Goal: Task Accomplishment & Management: Complete application form

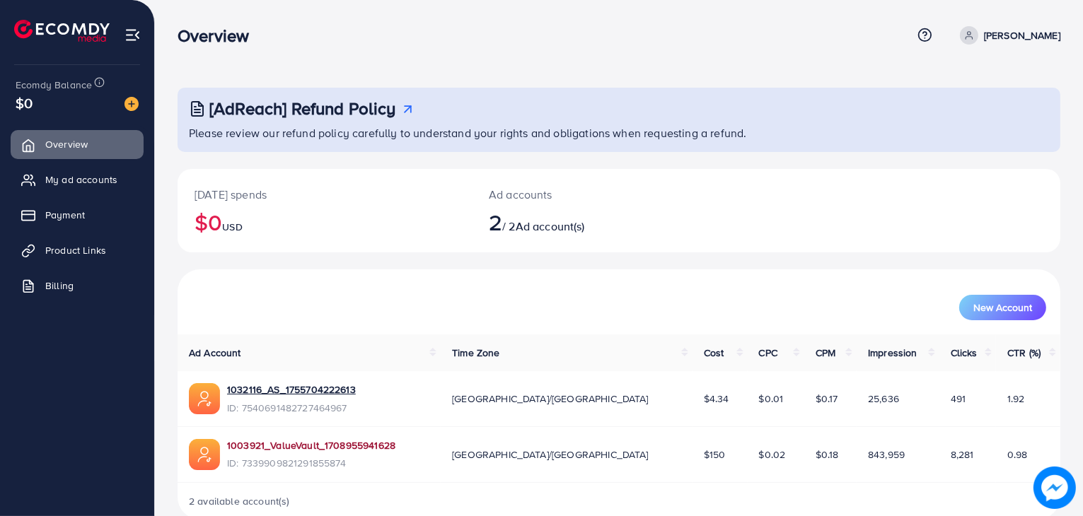
click at [263, 443] on link "1003921_ValueVault_1708955941628" at bounding box center [311, 445] width 168 height 14
click at [91, 283] on link "Billing" at bounding box center [77, 286] width 133 height 28
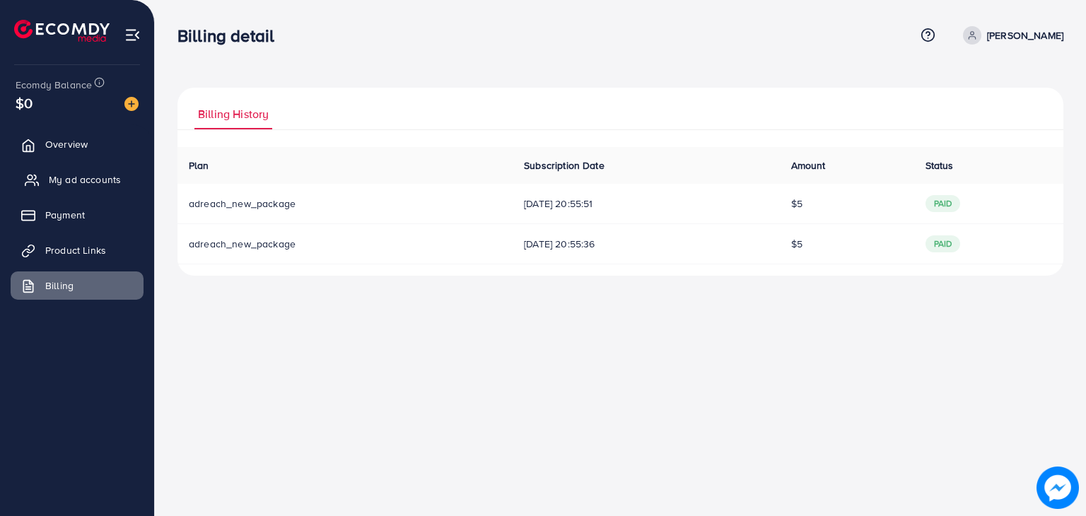
click at [112, 179] on span "My ad accounts" at bounding box center [85, 180] width 72 height 14
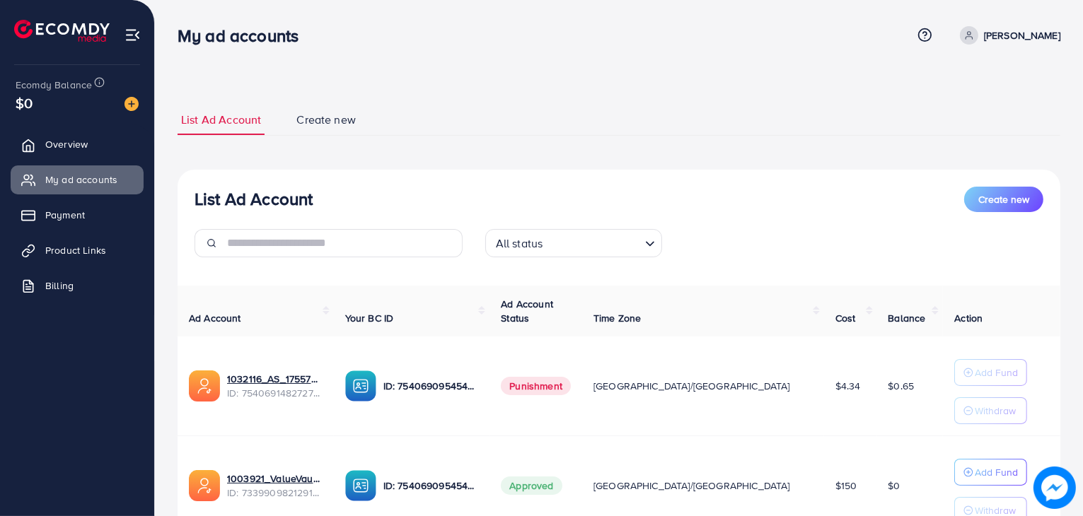
scroll to position [120, 0]
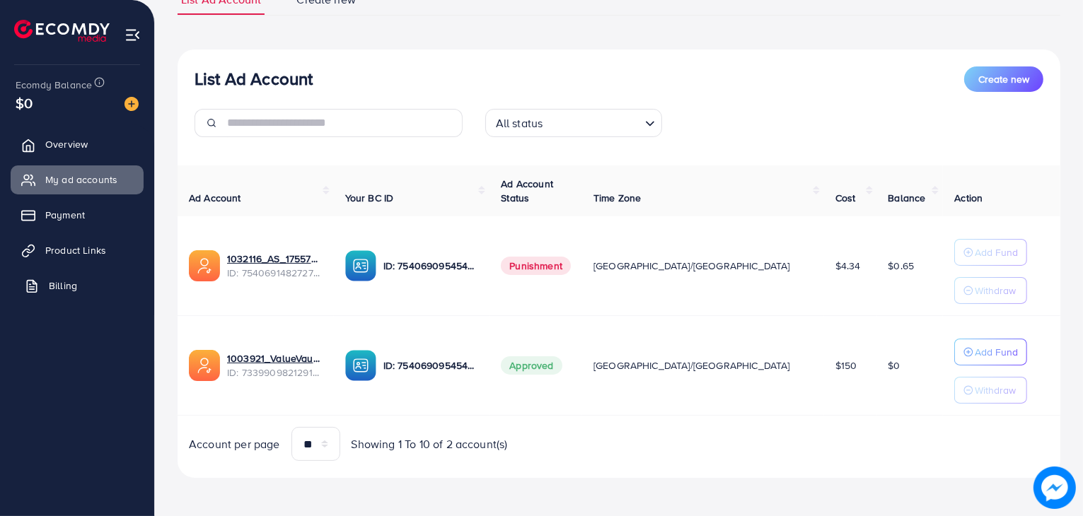
click at [46, 288] on link "Billing" at bounding box center [77, 286] width 133 height 28
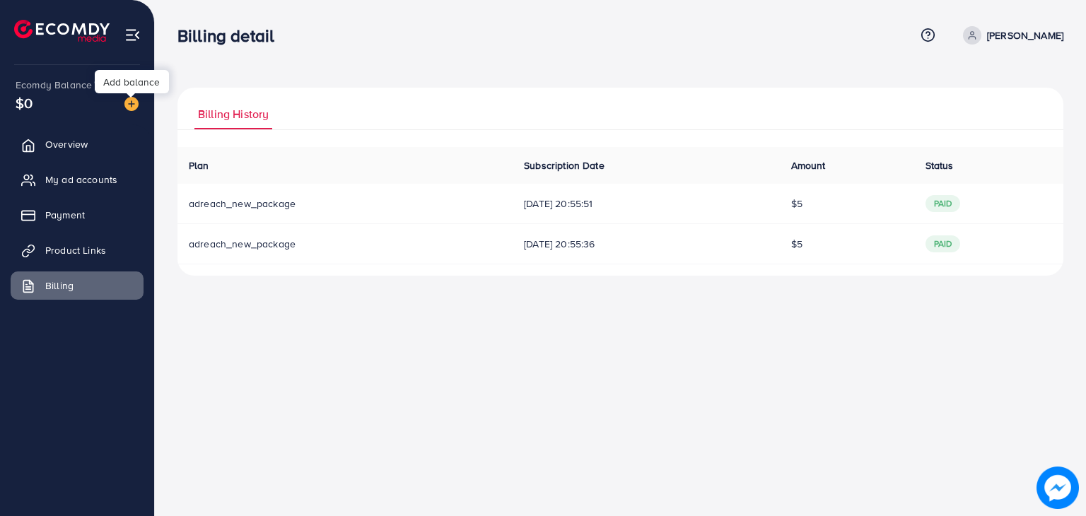
click at [128, 100] on img at bounding box center [131, 104] width 14 height 14
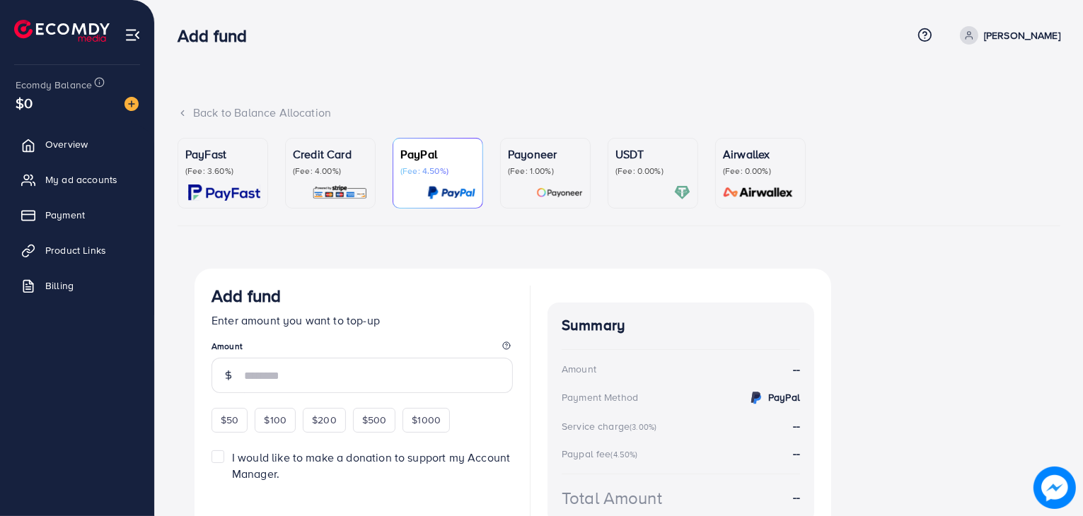
scroll to position [79, 0]
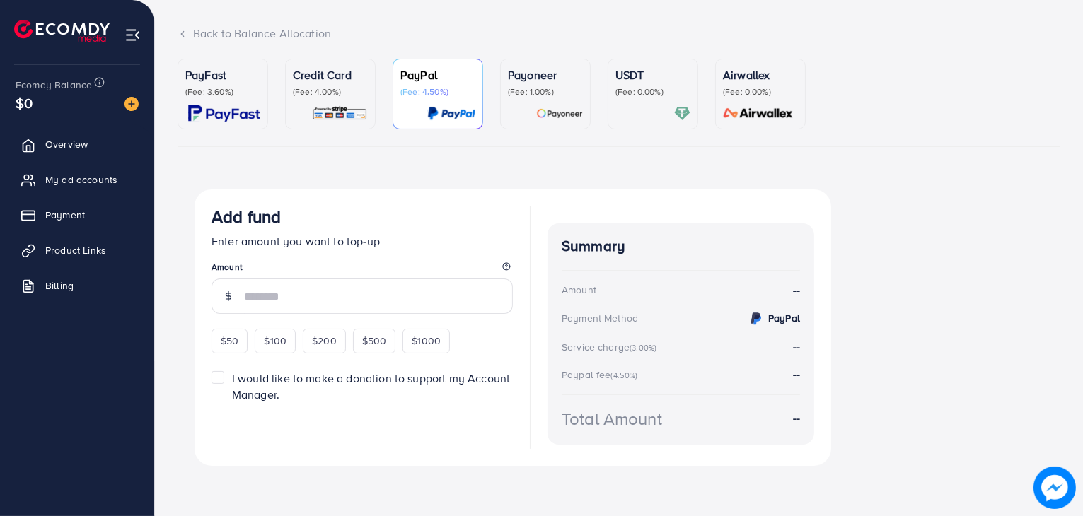
click at [331, 81] on p "Credit Card" at bounding box center [330, 74] width 75 height 17
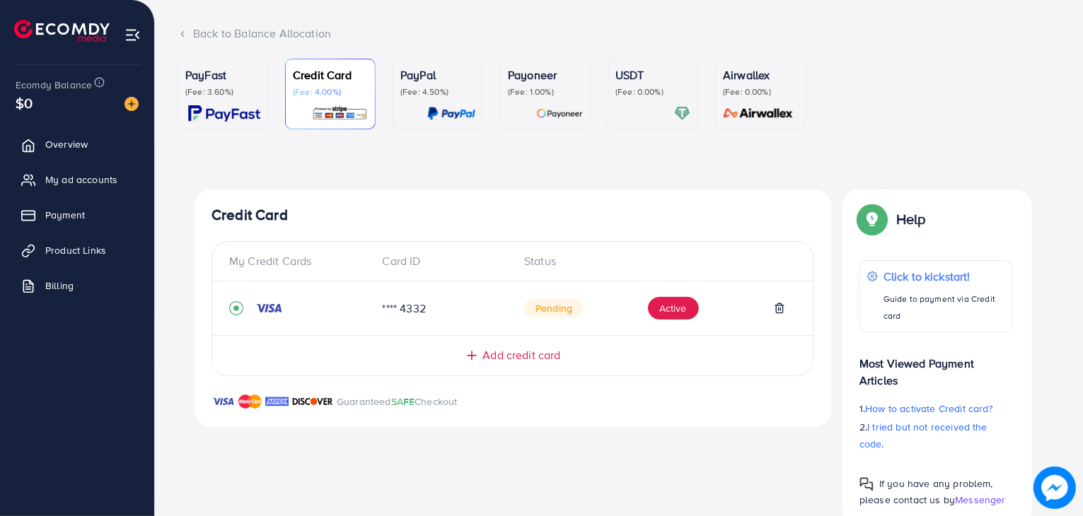
click at [207, 76] on p "PayFast" at bounding box center [222, 74] width 75 height 17
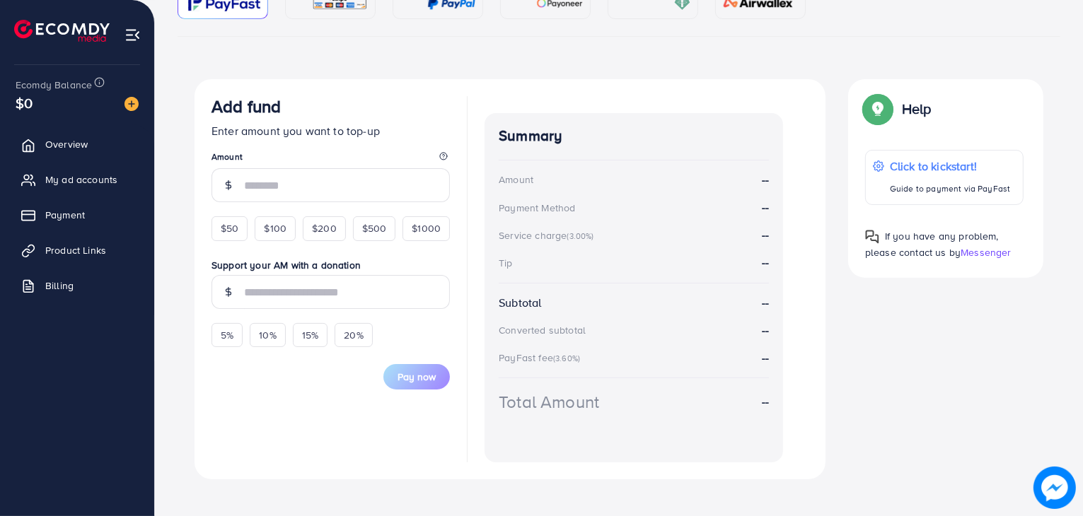
scroll to position [204, 0]
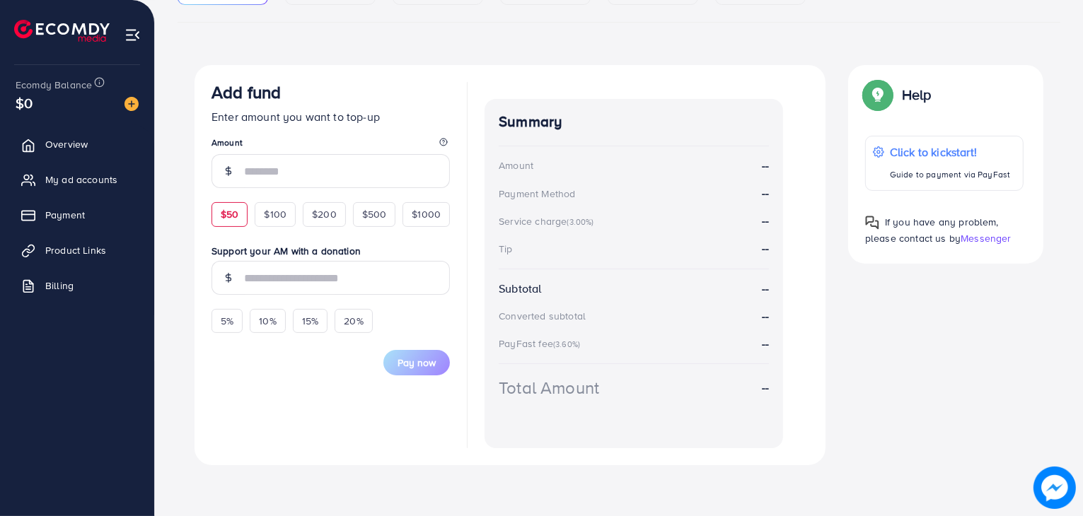
click at [221, 216] on span "$50" at bounding box center [230, 214] width 18 height 14
type input "**"
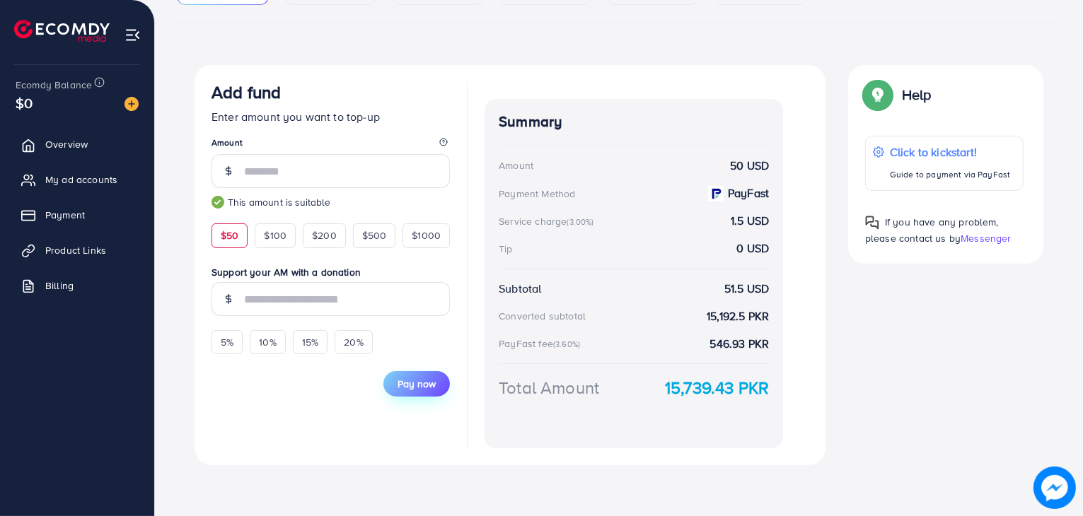
click at [430, 388] on span "Pay now" at bounding box center [416, 384] width 38 height 14
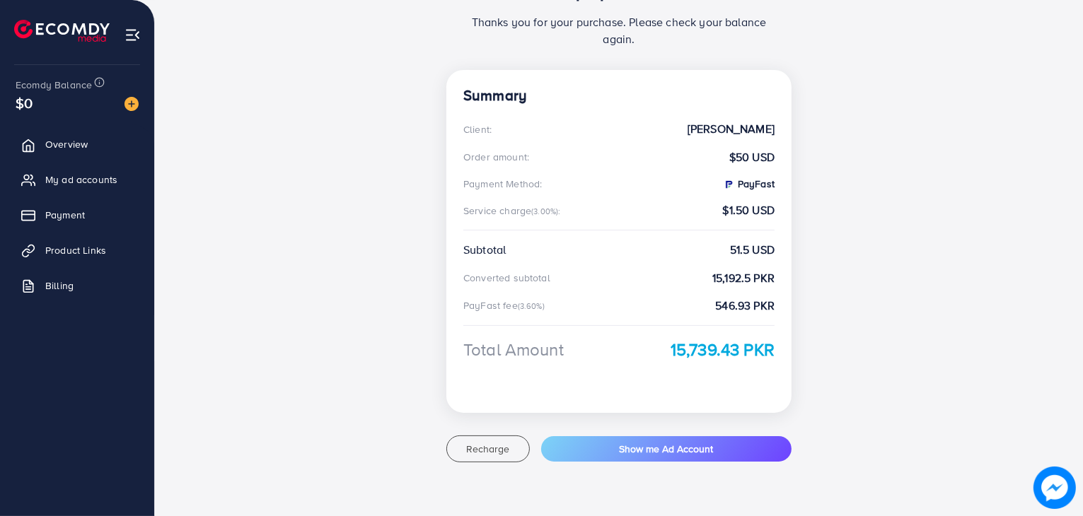
scroll to position [214, 0]
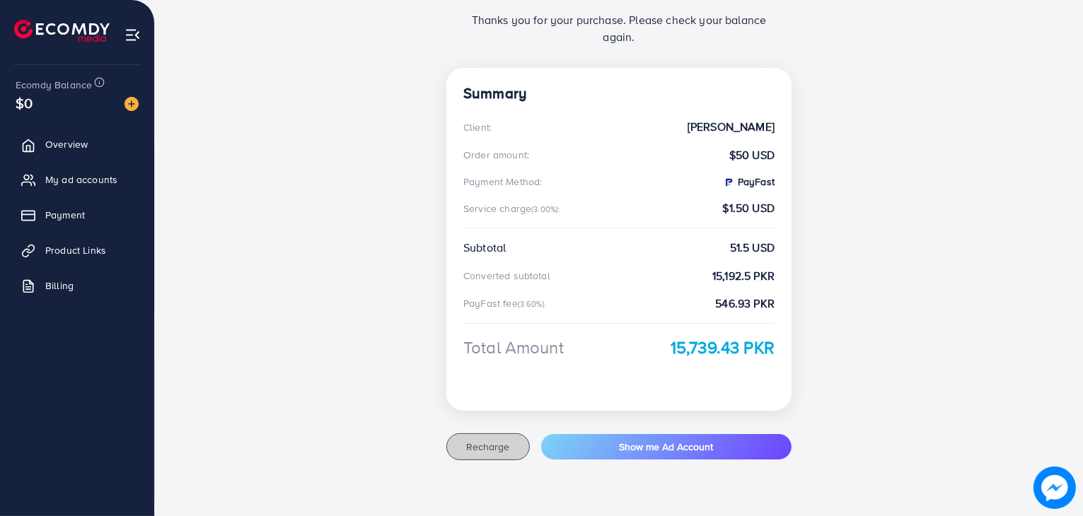
click at [487, 453] on span "Recharge" at bounding box center [487, 447] width 43 height 14
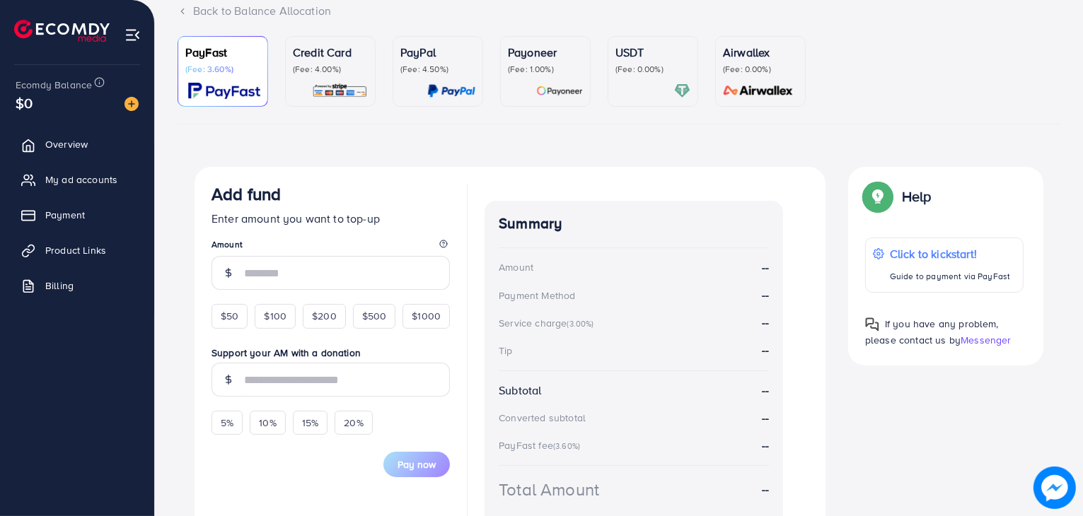
scroll to position [109, 0]
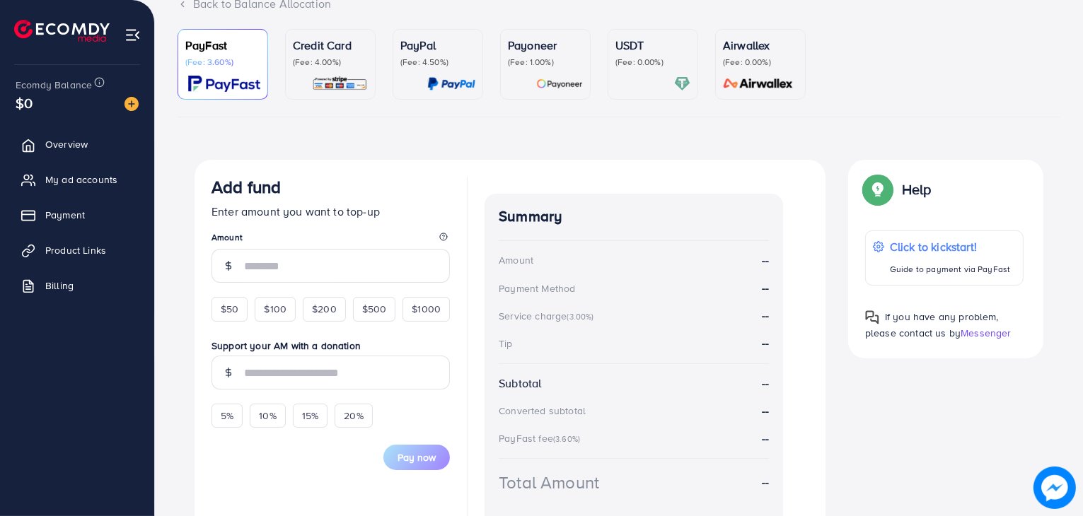
click at [329, 59] on p "(Fee: 4.00%)" at bounding box center [330, 62] width 75 height 11
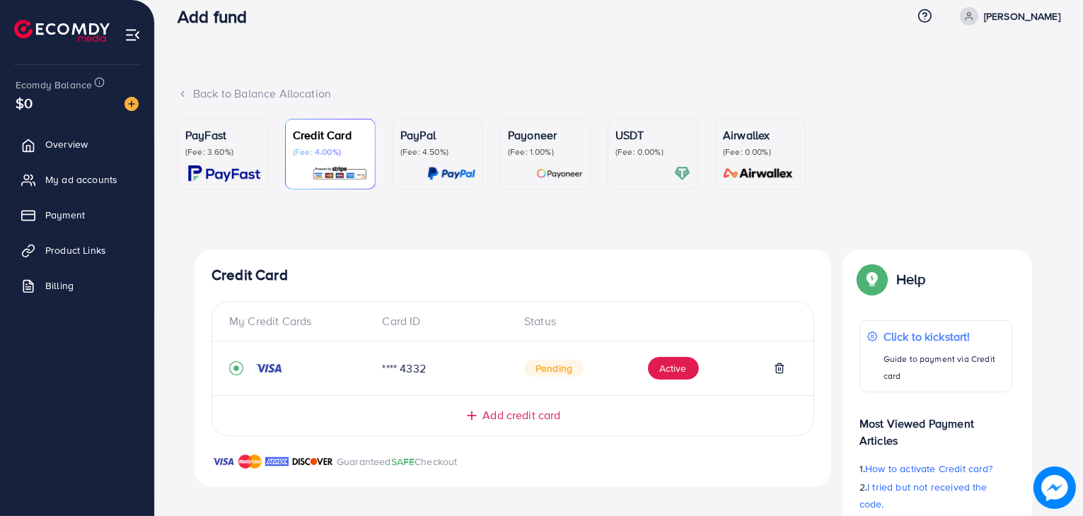
scroll to position [18, 0]
click at [249, 145] on div "PayFast (Fee: 3.60%)" at bounding box center [222, 143] width 75 height 31
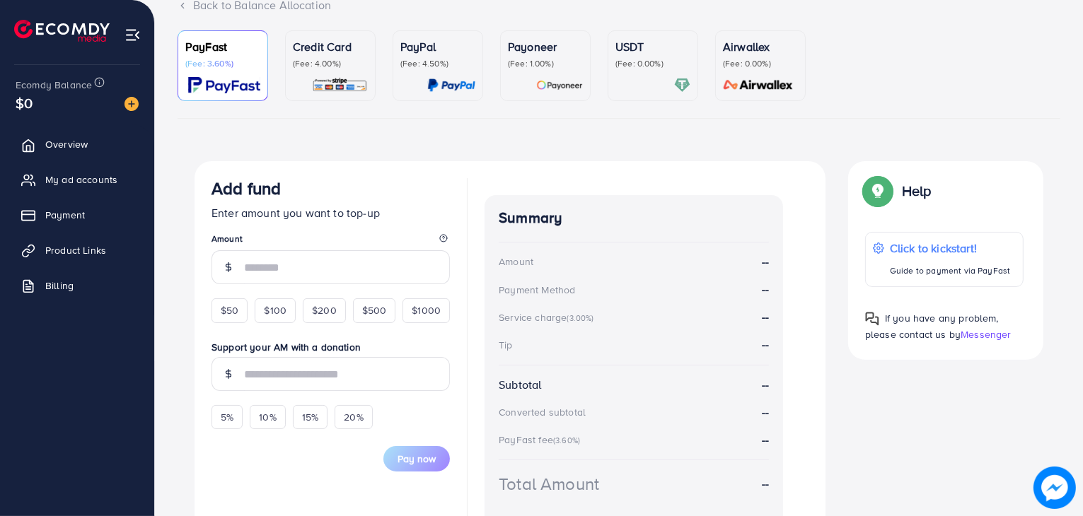
scroll to position [110, 0]
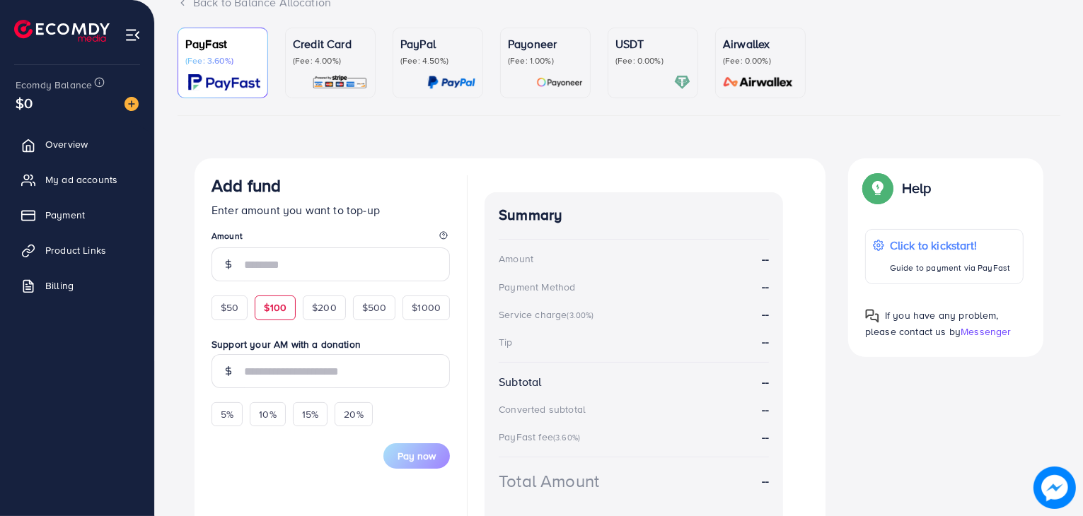
click at [293, 303] on div "$100" at bounding box center [275, 308] width 41 height 24
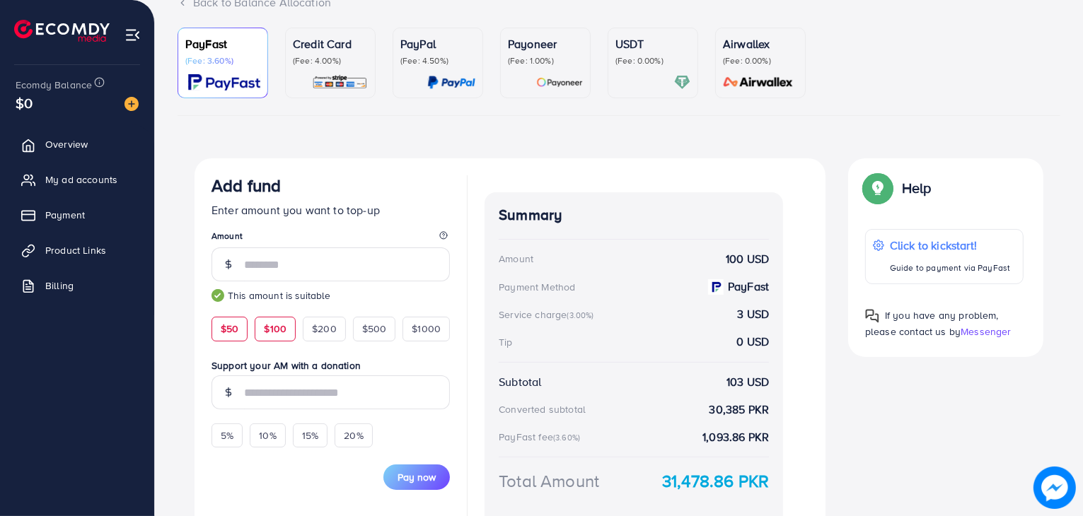
click at [223, 327] on span "$50" at bounding box center [230, 329] width 18 height 14
type input "**"
click at [223, 327] on span "$50" at bounding box center [230, 329] width 18 height 14
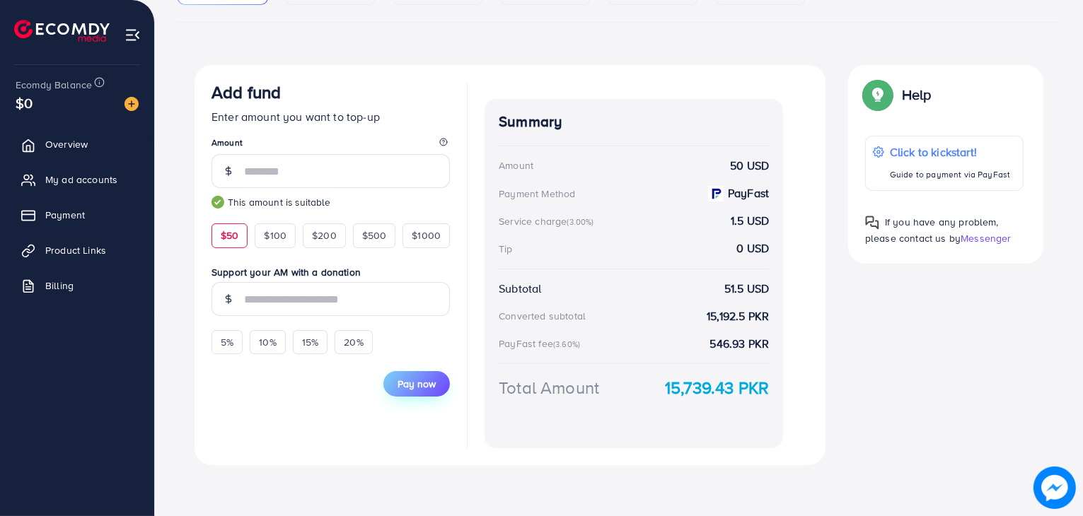
click at [426, 385] on span "Pay now" at bounding box center [416, 384] width 38 height 14
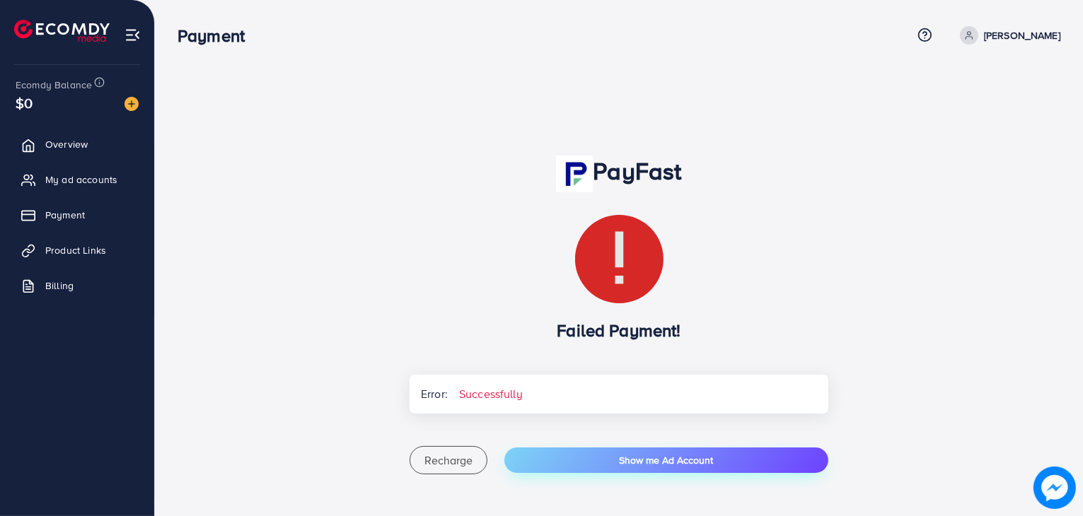
click at [585, 451] on button "Show me Ad Account" at bounding box center [666, 460] width 324 height 25
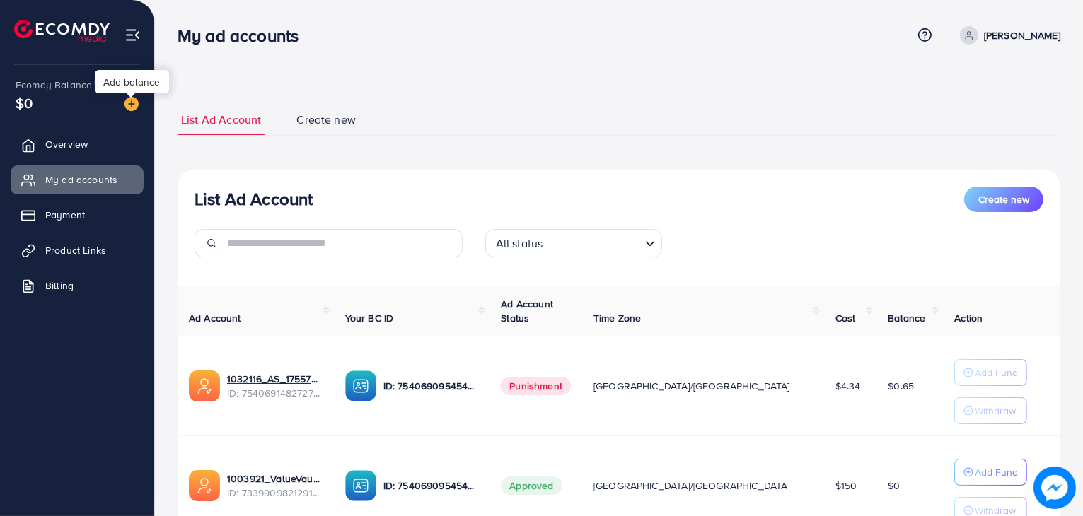
click at [133, 105] on img at bounding box center [131, 104] width 14 height 14
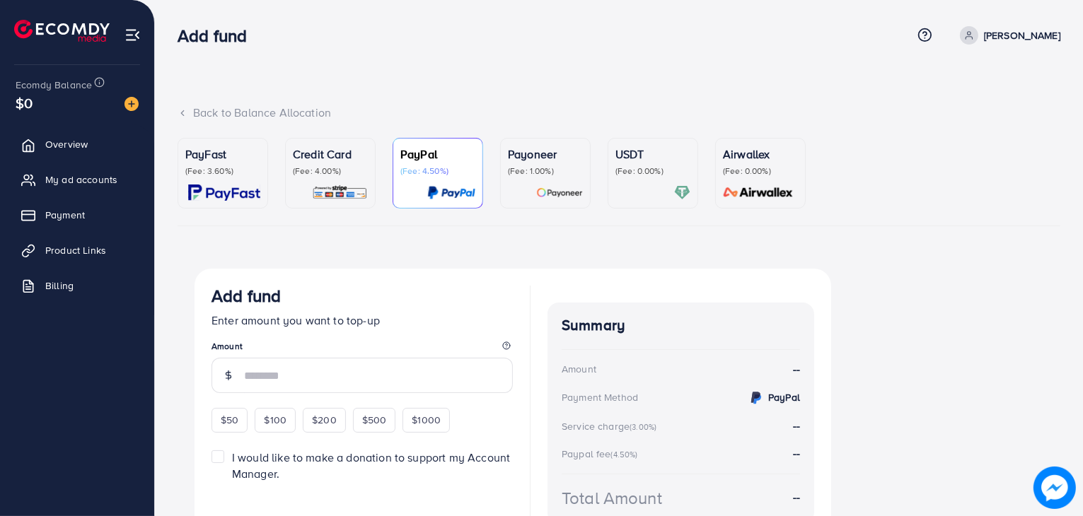
click at [244, 180] on div "PayFast (Fee: 3.60%)" at bounding box center [222, 173] width 75 height 55
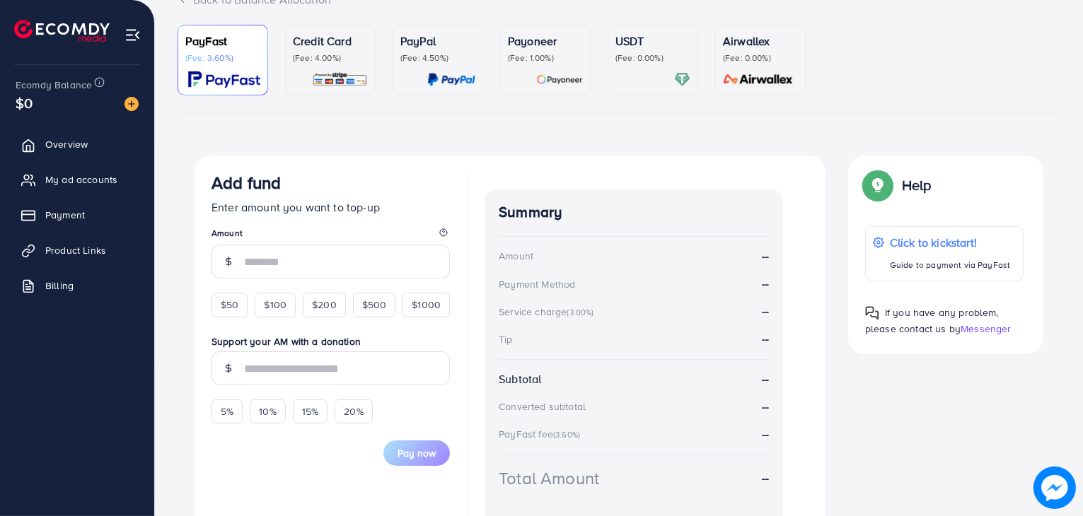
scroll to position [113, 0]
click at [237, 303] on span "$50" at bounding box center [230, 305] width 18 height 14
type input "**"
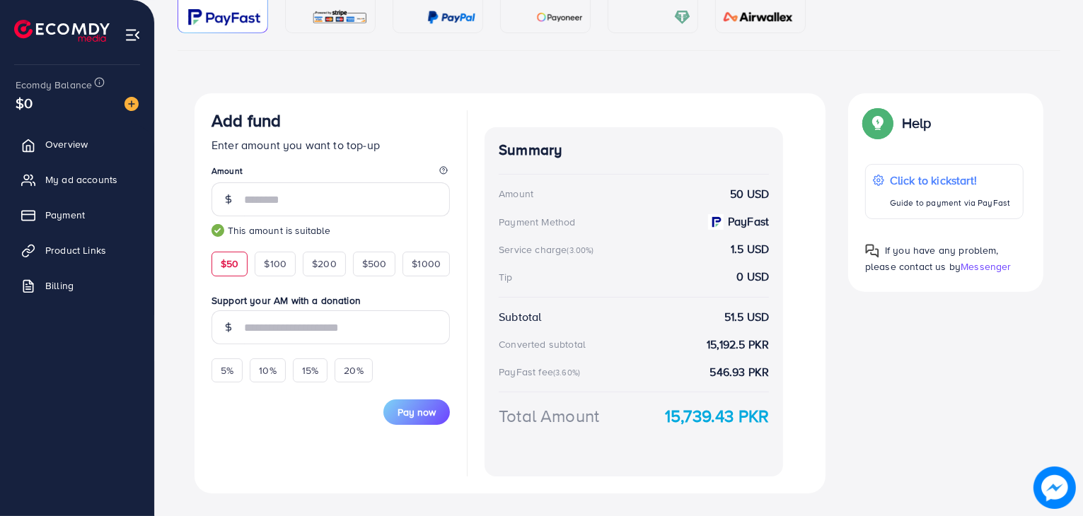
scroll to position [175, 0]
click at [428, 412] on span "Pay now" at bounding box center [416, 412] width 38 height 14
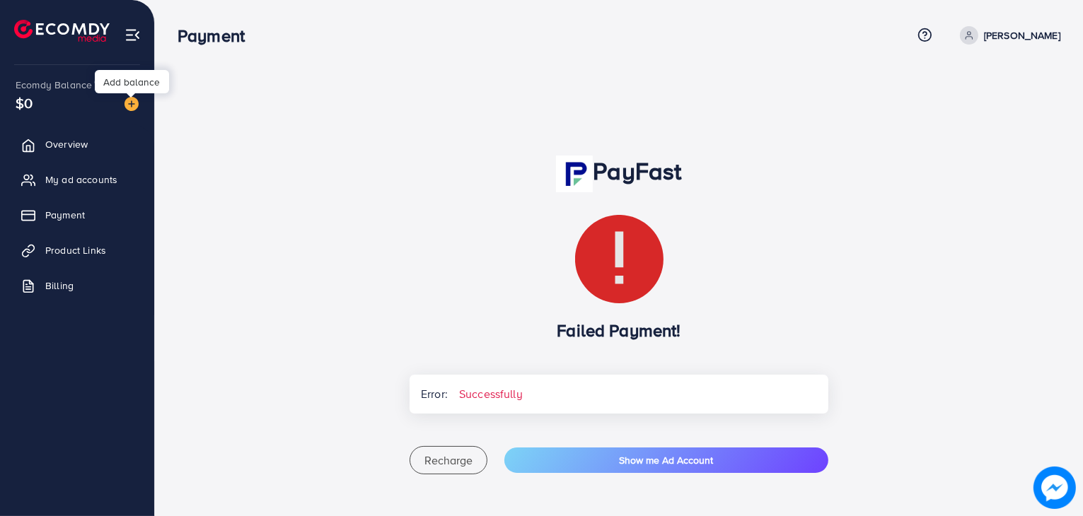
click at [126, 101] on img at bounding box center [131, 104] width 14 height 14
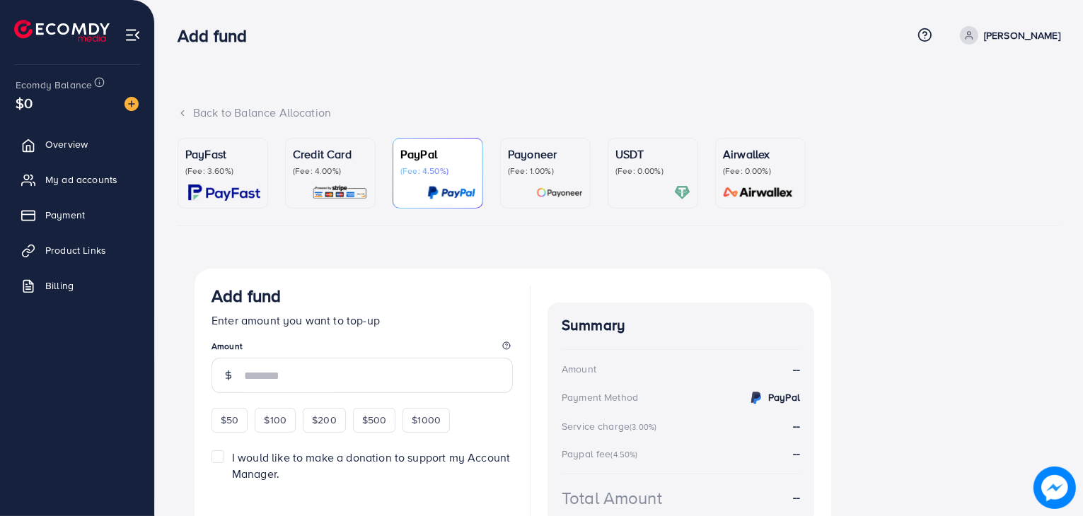
click at [232, 187] on img at bounding box center [224, 193] width 72 height 16
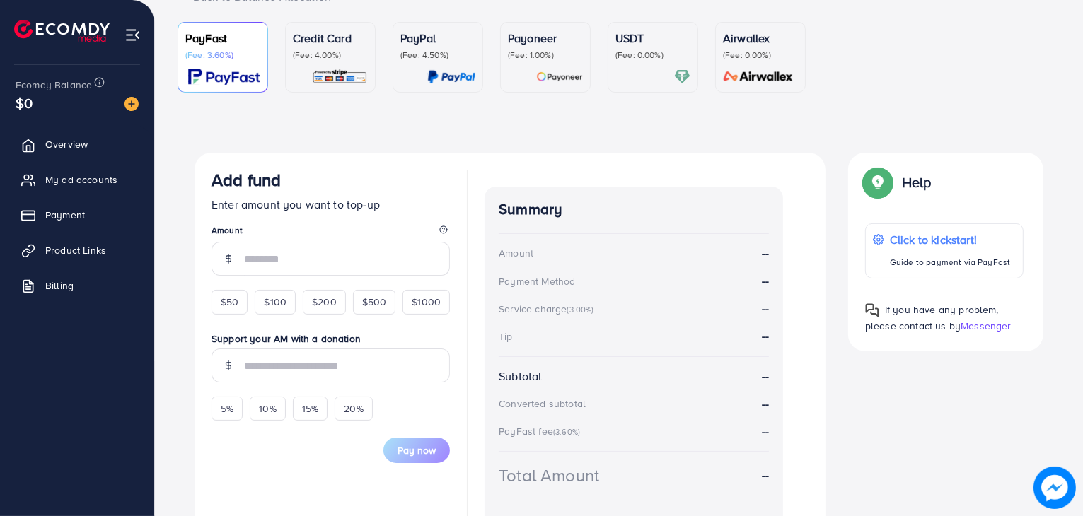
scroll to position [116, 0]
click at [242, 310] on div "$50" at bounding box center [229, 302] width 36 height 24
type input "**"
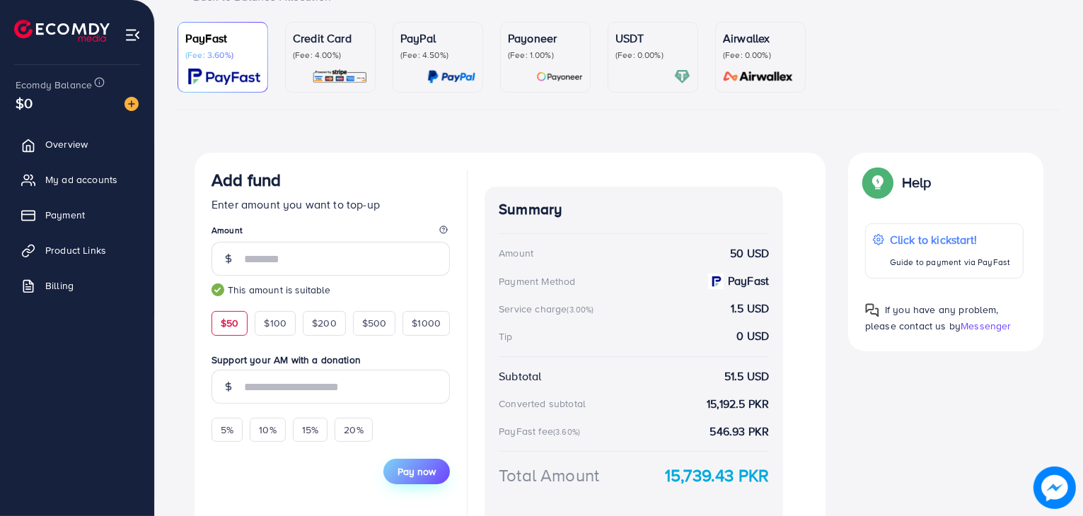
click at [413, 479] on button "Pay now" at bounding box center [416, 471] width 66 height 25
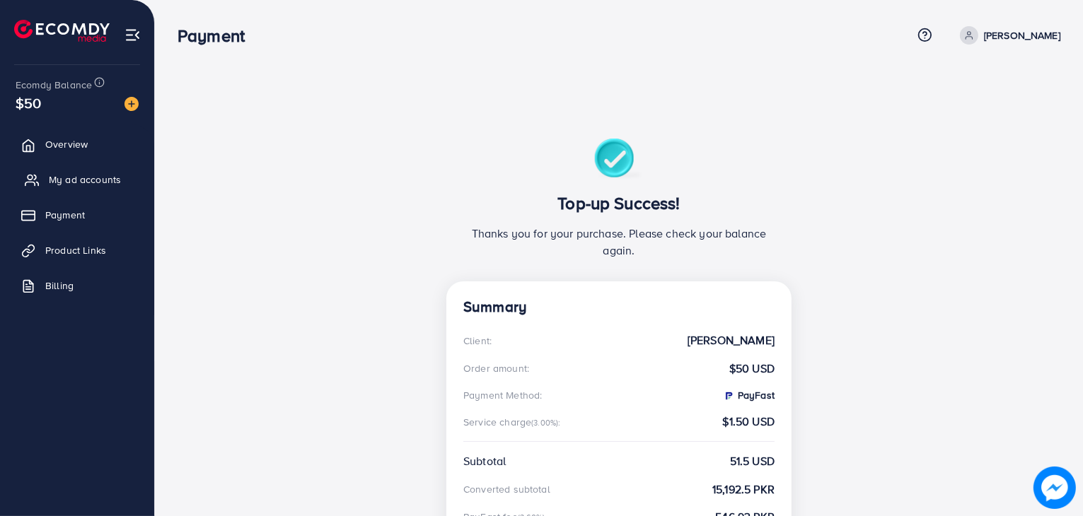
click at [99, 187] on span "My ad accounts" at bounding box center [85, 180] width 72 height 14
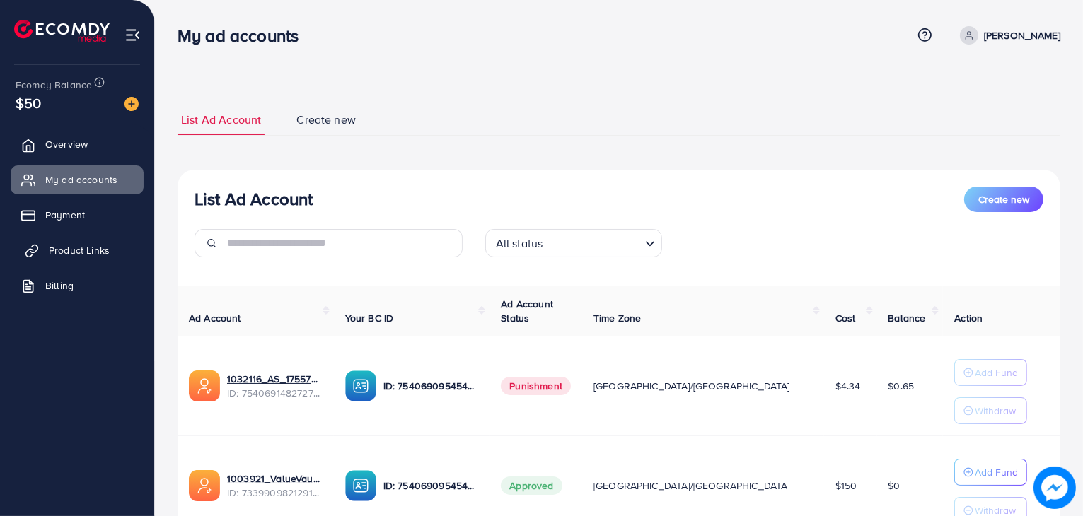
click at [92, 250] on span "Product Links" at bounding box center [79, 250] width 61 height 14
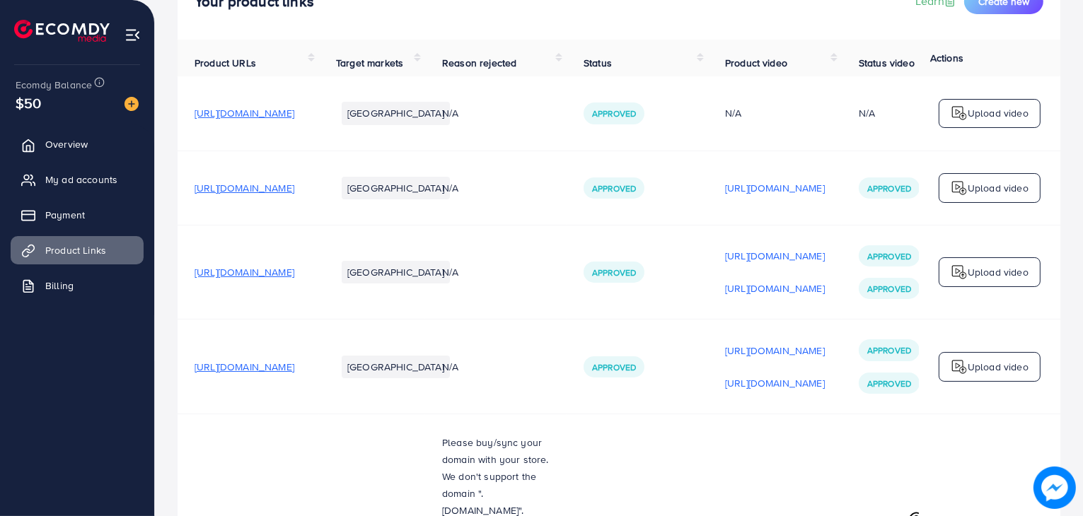
scroll to position [20, 0]
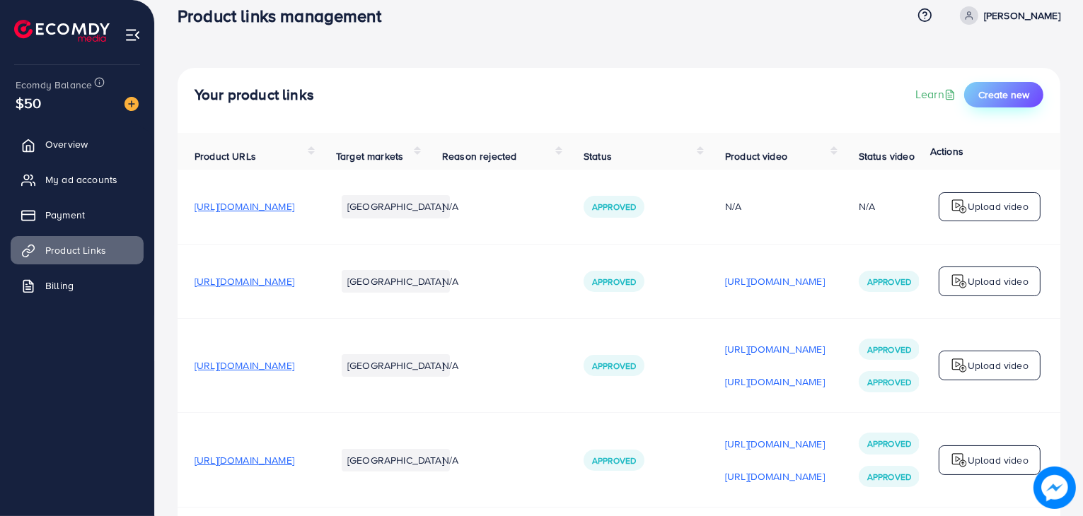
click at [980, 88] on span "Create new" at bounding box center [1003, 95] width 51 height 14
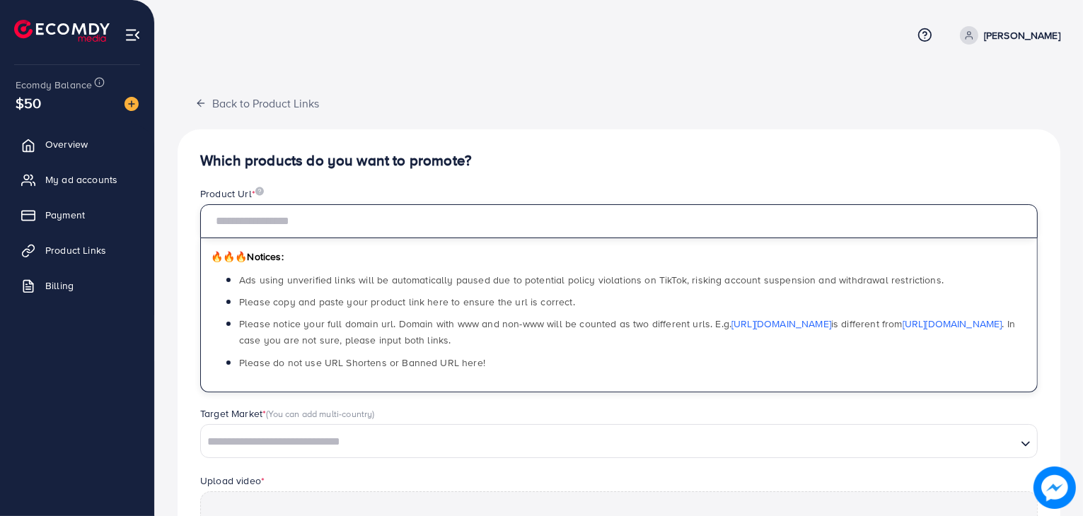
click at [573, 231] on input "text" at bounding box center [618, 221] width 837 height 34
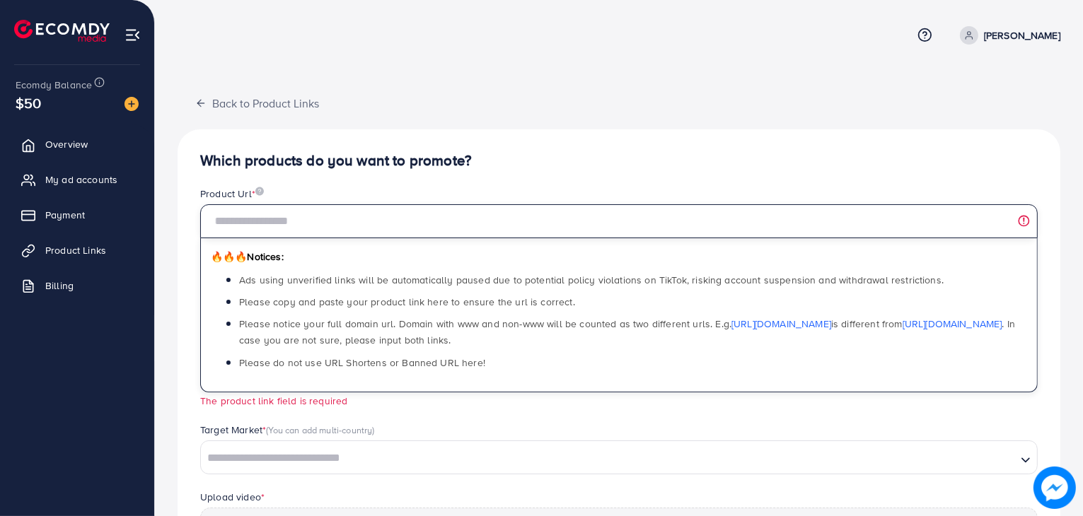
paste input "**********"
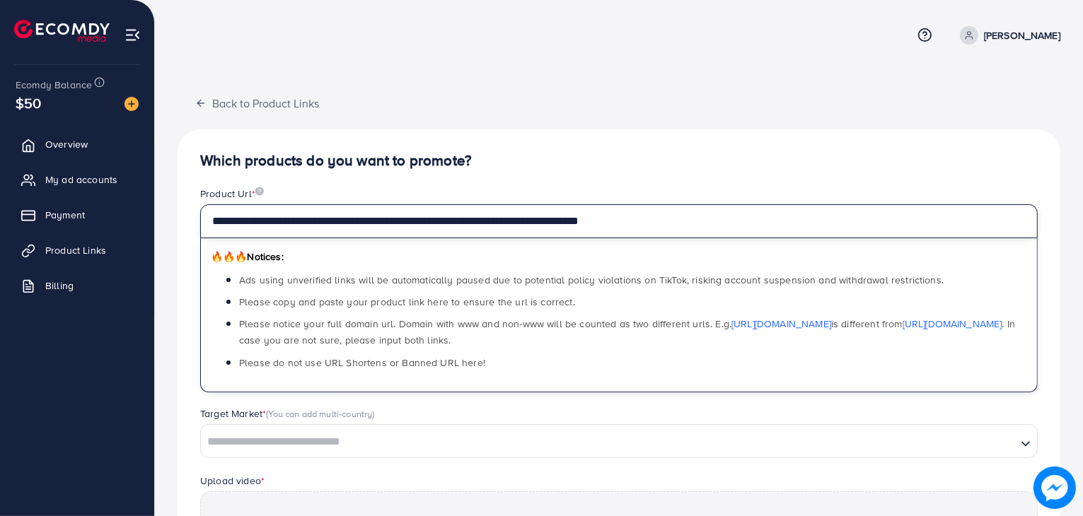
scroll to position [262, 0]
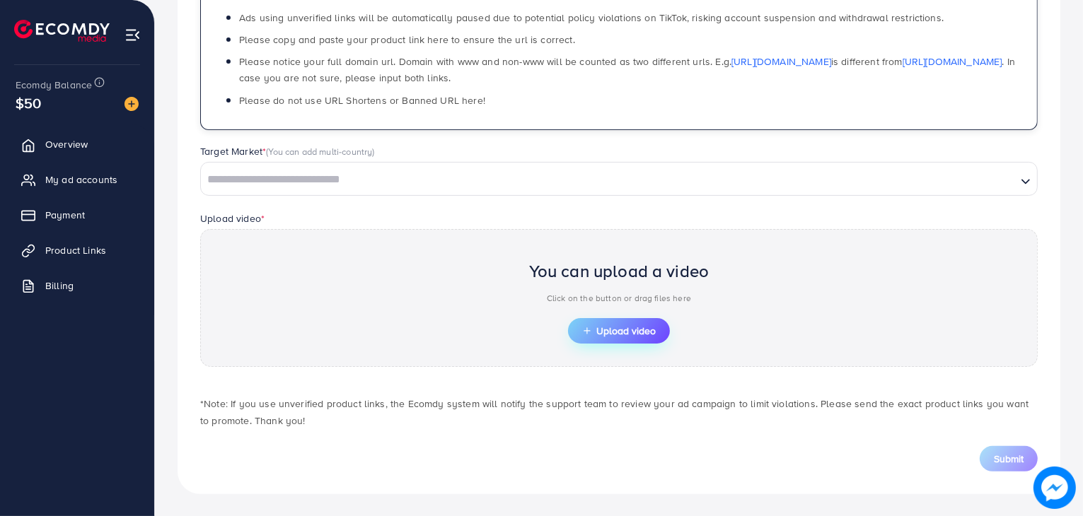
type input "**********"
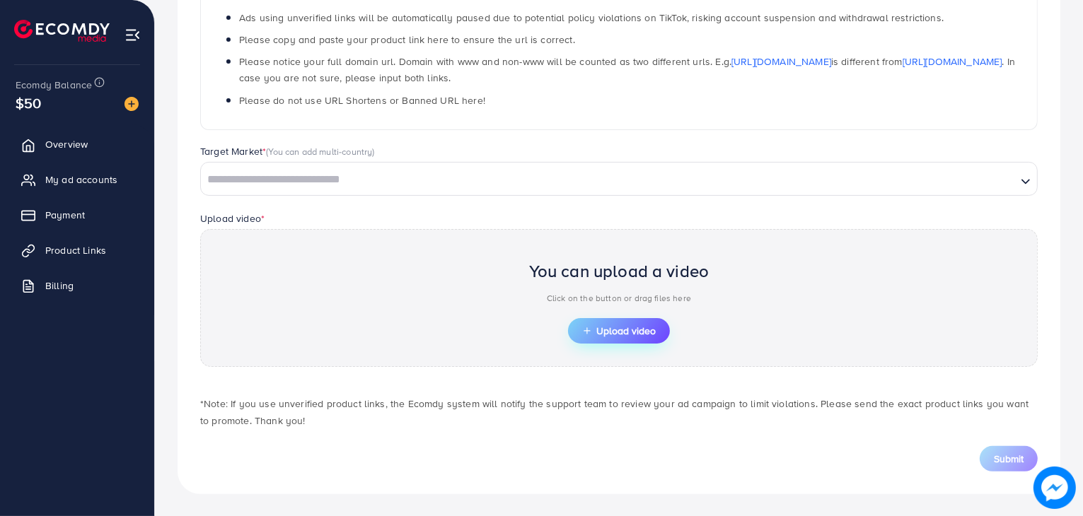
click at [583, 337] on button "Upload video" at bounding box center [619, 330] width 102 height 25
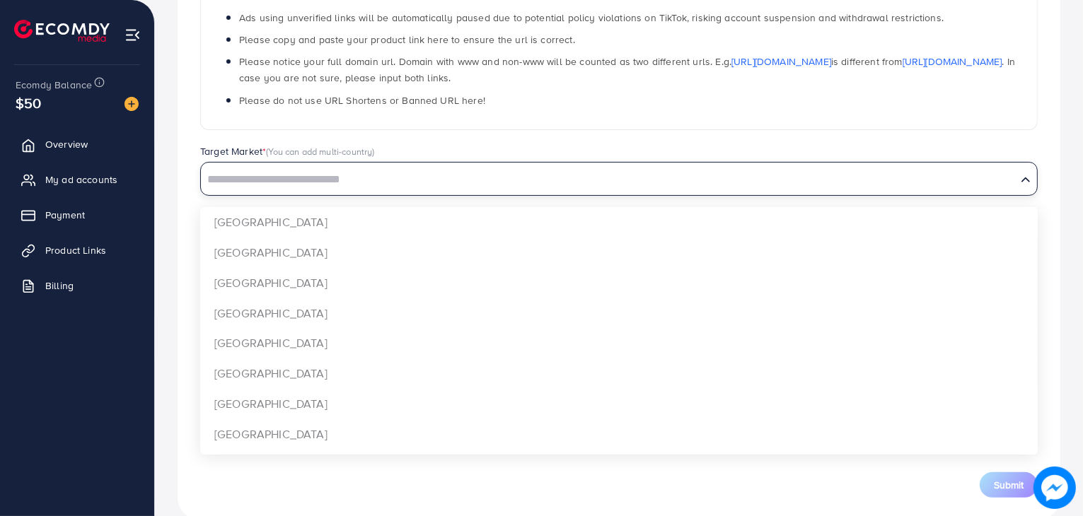
click at [696, 170] on input "Search for option" at bounding box center [608, 180] width 812 height 22
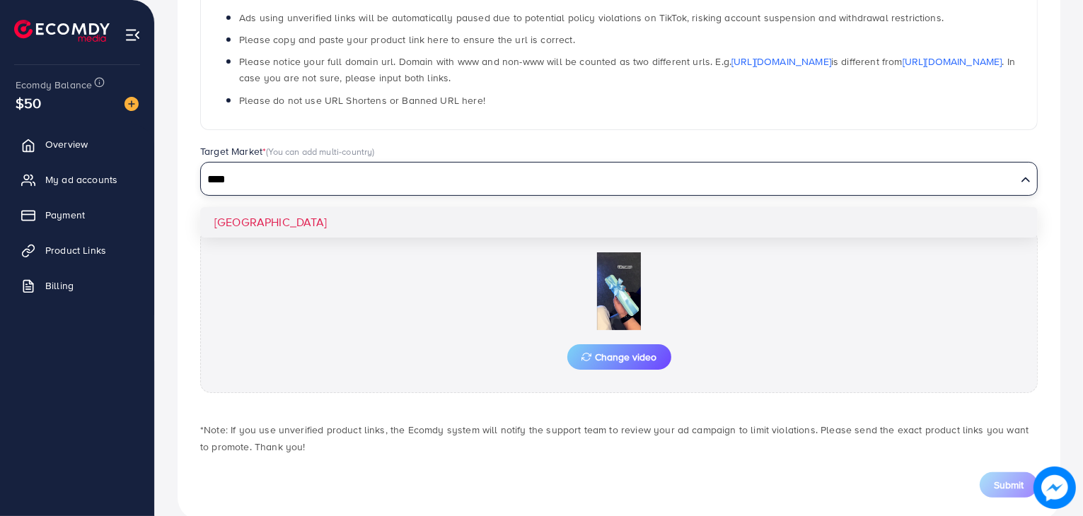
type input "****"
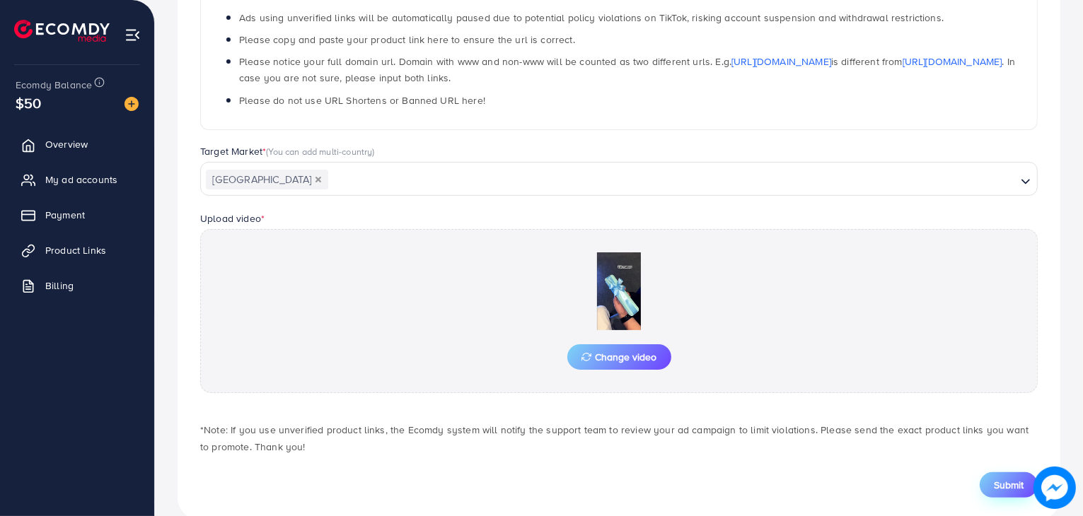
click at [1013, 491] on button "Submit" at bounding box center [1008, 484] width 58 height 25
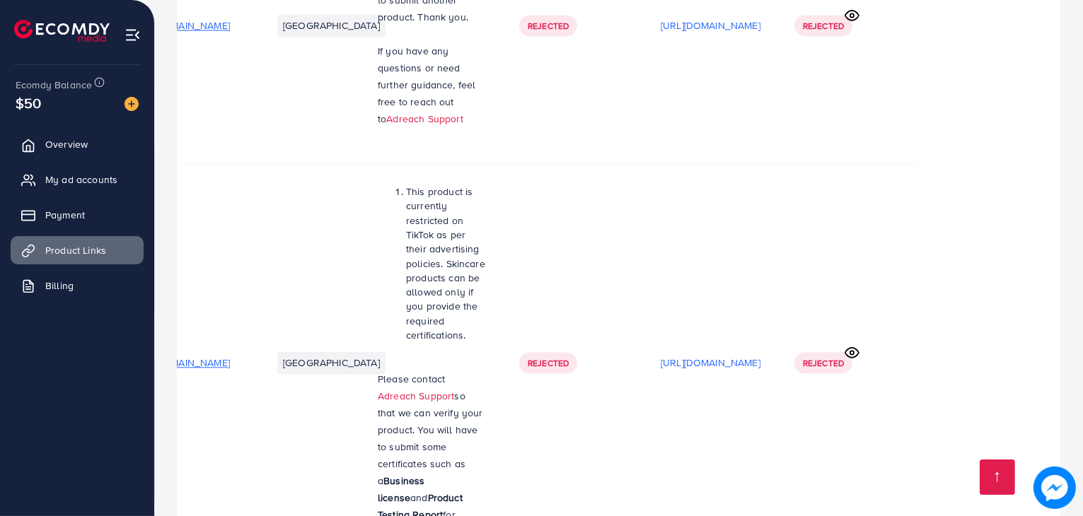
scroll to position [3342, 0]
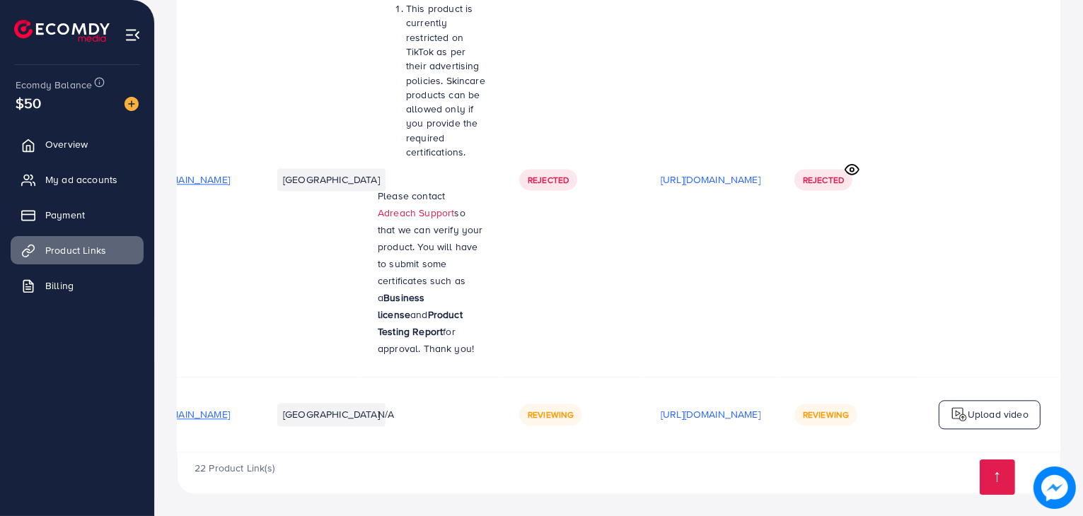
click at [959, 408] on img at bounding box center [958, 414] width 17 height 17
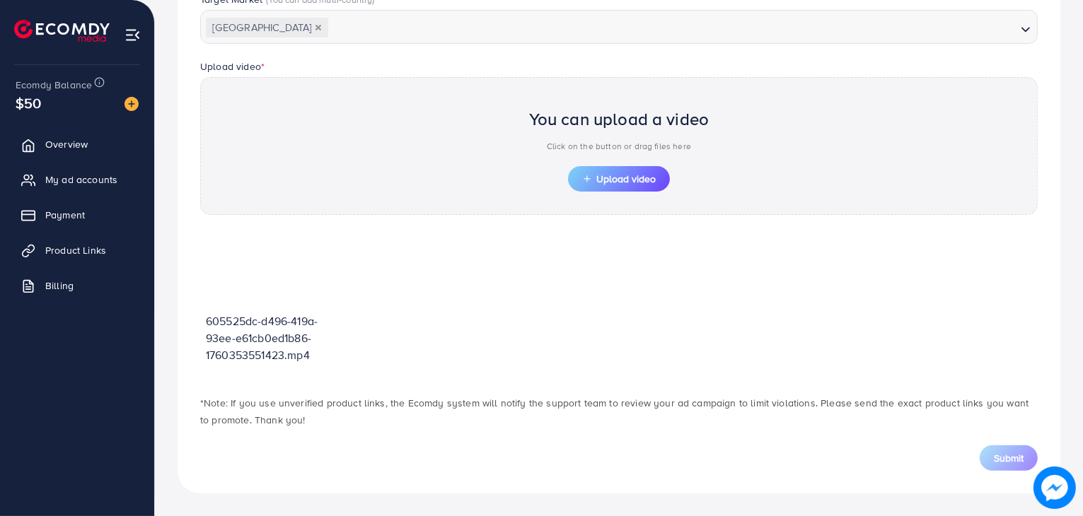
scroll to position [413, 0]
click at [588, 179] on icon "button" at bounding box center [587, 180] width 10 height 10
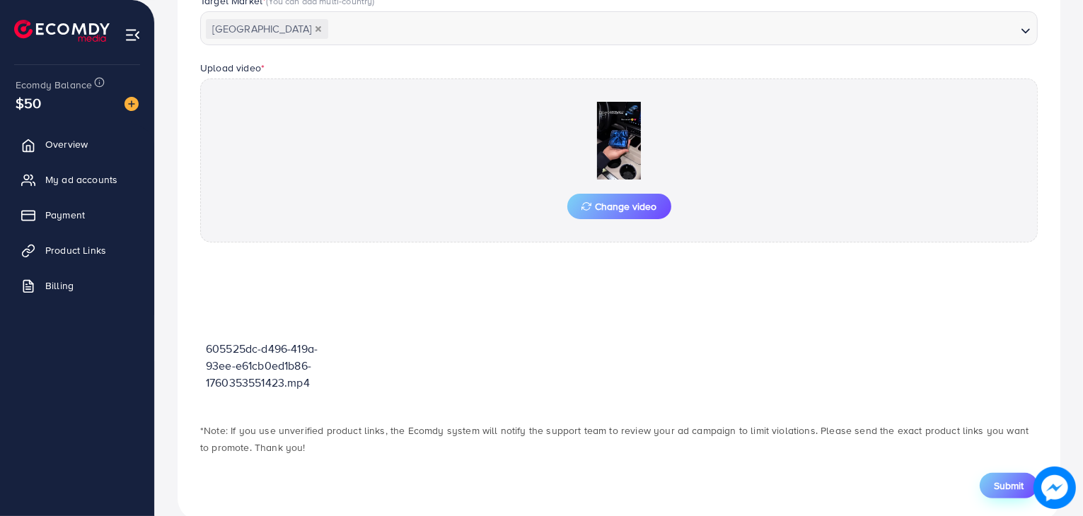
click at [1004, 491] on span "Submit" at bounding box center [1009, 486] width 30 height 14
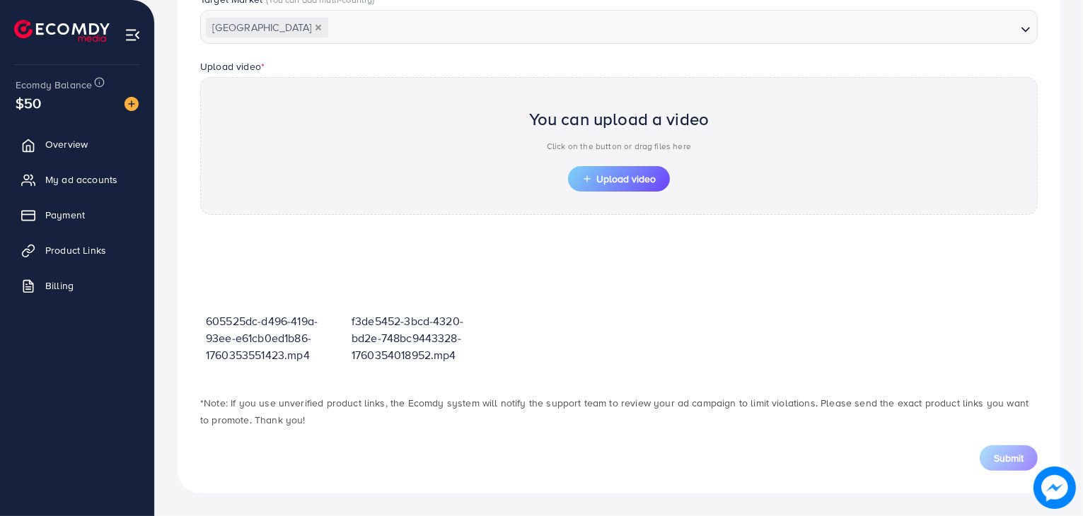
scroll to position [413, 0]
